Goal: Task Accomplishment & Management: Manage account settings

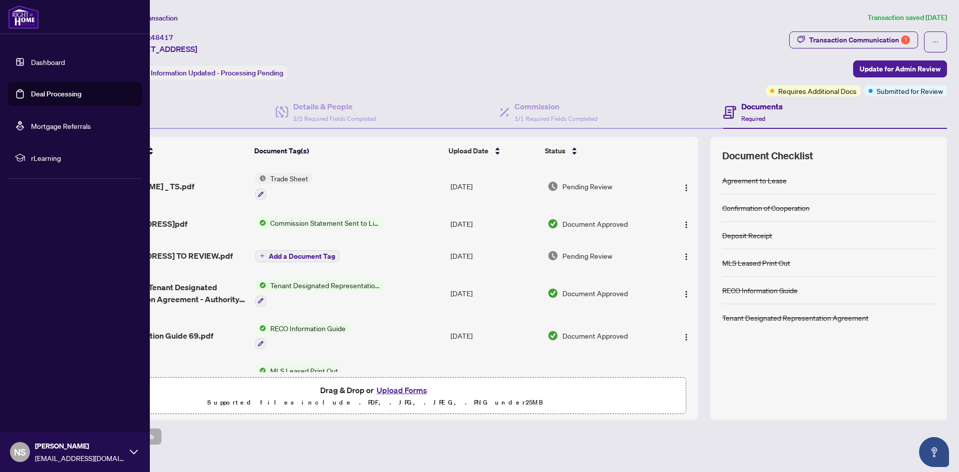
click at [38, 63] on link "Dashboard" at bounding box center [48, 61] width 34 height 9
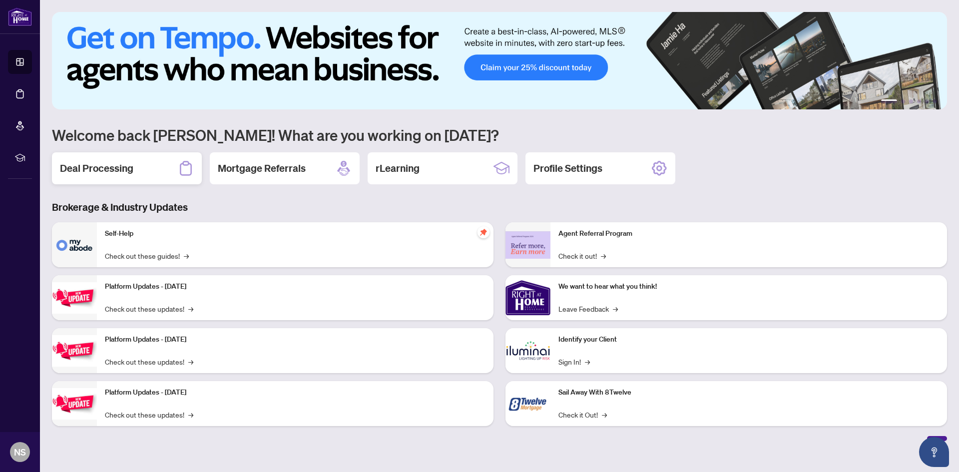
click at [117, 166] on h2 "Deal Processing" at bounding box center [96, 168] width 73 height 14
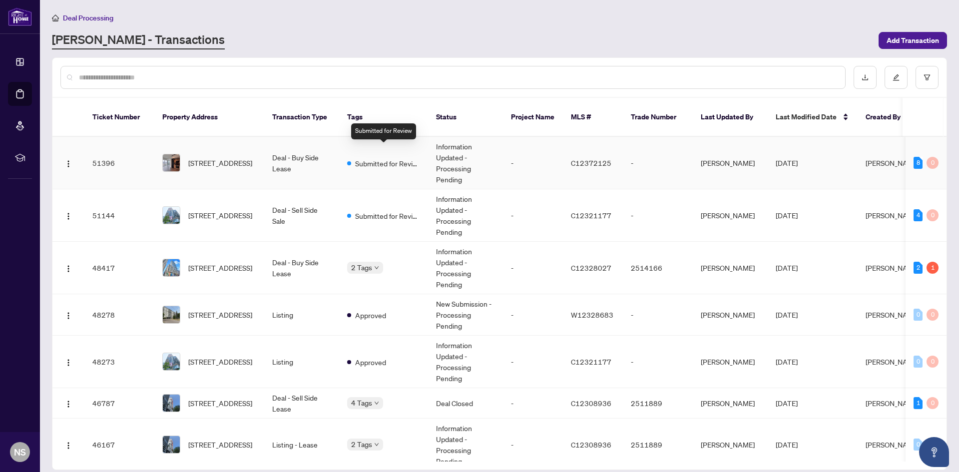
click at [360, 158] on span "Submitted for Review" at bounding box center [387, 163] width 65 height 11
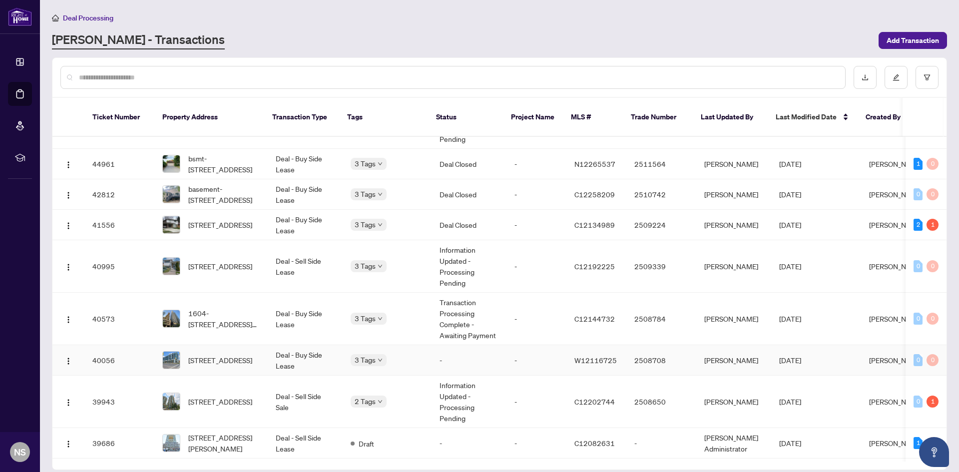
scroll to position [300, 0]
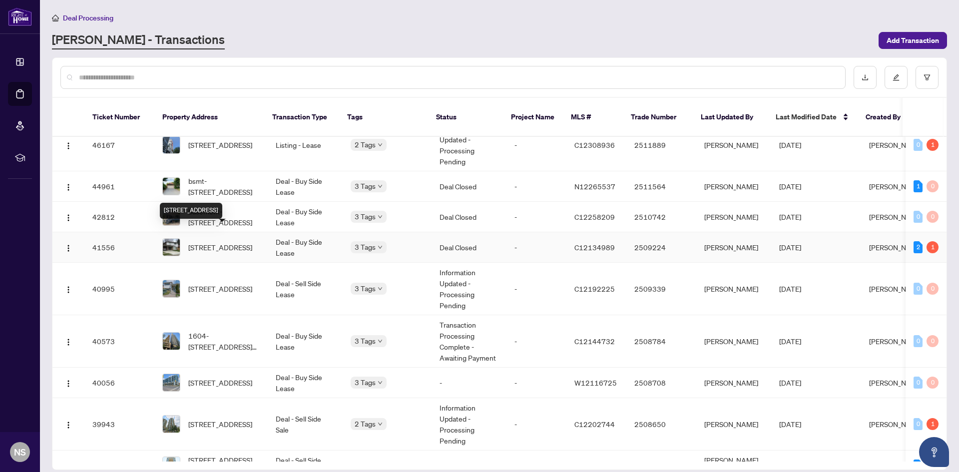
click at [212, 242] on span "26 Threadneedle Cres, Toronto, Ontario M2H 1Z4, Canada" at bounding box center [220, 247] width 64 height 11
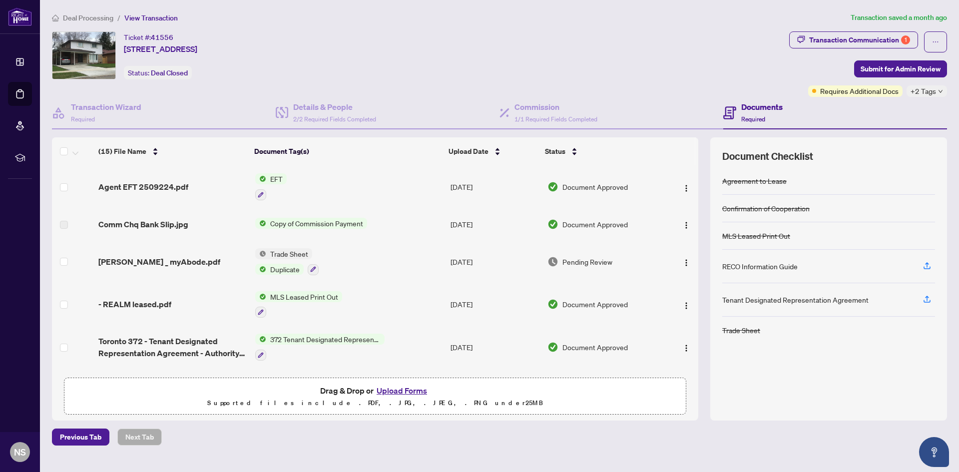
click at [270, 174] on span "EFT" at bounding box center [276, 178] width 20 height 11
click at [148, 191] on span "Agent EFT 2509224.pdf" at bounding box center [143, 187] width 90 height 12
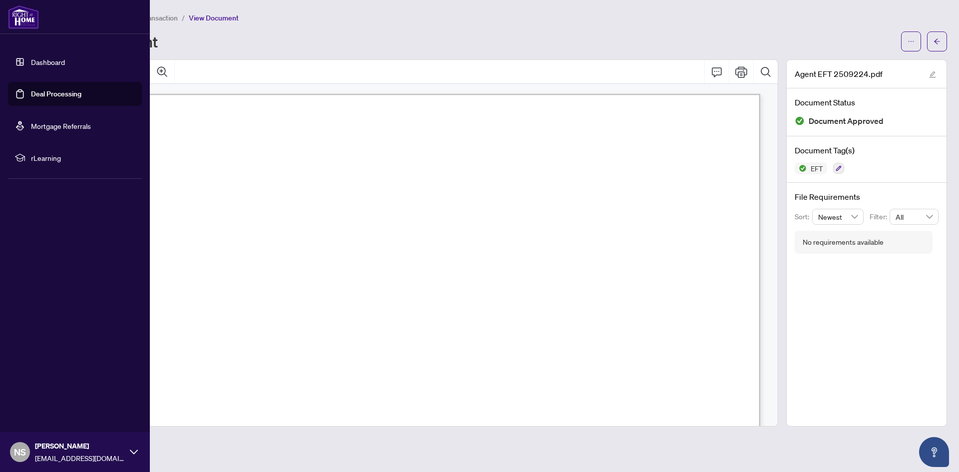
click at [41, 61] on link "Dashboard" at bounding box center [48, 61] width 34 height 9
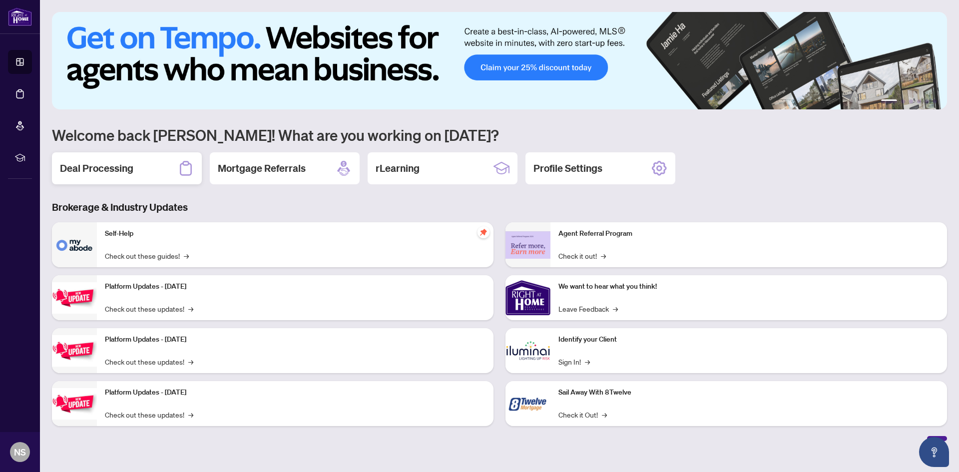
click at [101, 165] on h2 "Deal Processing" at bounding box center [96, 168] width 73 height 14
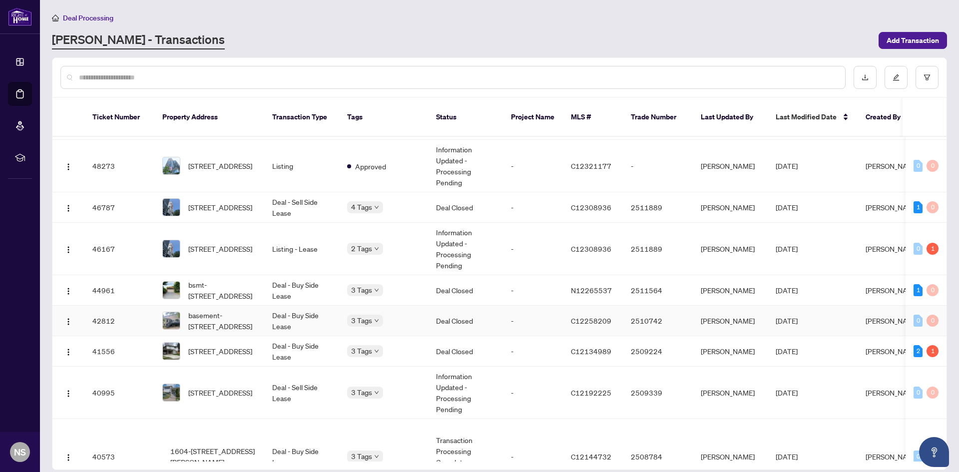
scroll to position [200, 0]
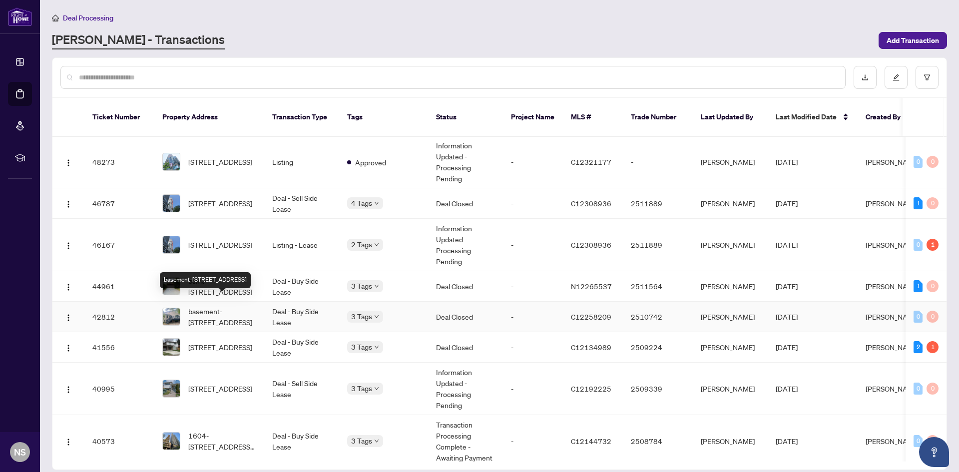
click at [205, 306] on span "basement-98 Rockford Rd, Toronto, Ontario M2R 3A7, Canada" at bounding box center [222, 317] width 68 height 22
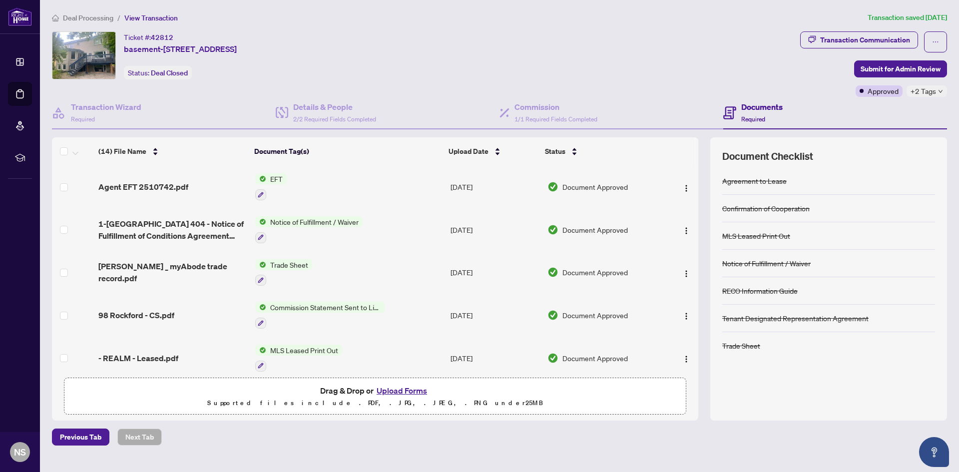
click at [143, 187] on span "Agent EFT 2510742.pdf" at bounding box center [143, 187] width 90 height 12
